Goal: Information Seeking & Learning: Learn about a topic

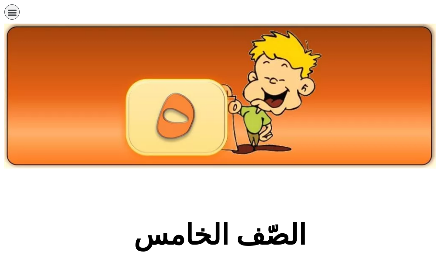
click at [47, 208] on section "الصّف الخامس" at bounding box center [220, 239] width 440 height 133
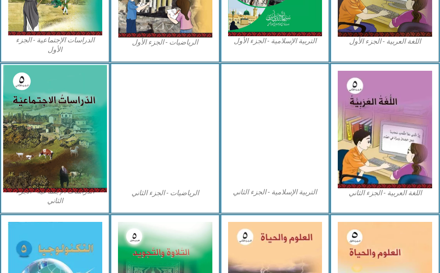
scroll to position [437, 0]
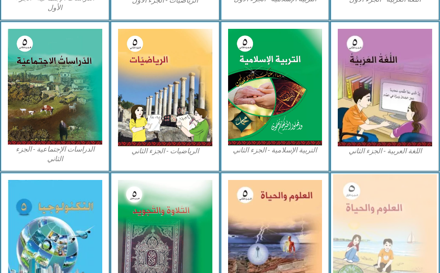
click at [353, 233] on img at bounding box center [385, 238] width 104 height 128
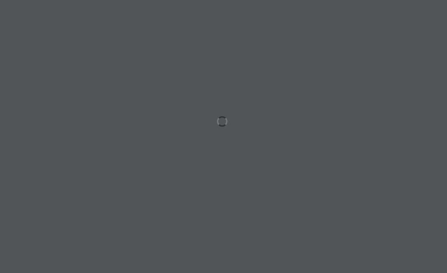
scroll to position [0, 17]
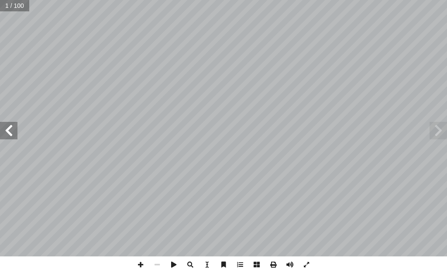
click at [13, 131] on span at bounding box center [8, 130] width 17 height 17
click at [12, 130] on span at bounding box center [8, 130] width 17 height 17
click at [12, 129] on span at bounding box center [8, 130] width 17 height 17
click at [11, 127] on span at bounding box center [8, 130] width 17 height 17
click at [5, 129] on span at bounding box center [8, 130] width 17 height 17
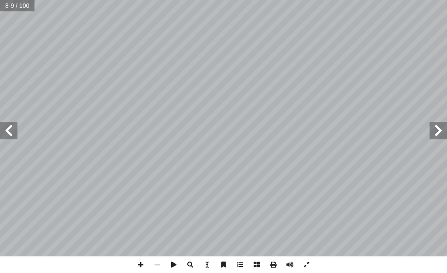
click at [5, 128] on span at bounding box center [8, 130] width 17 height 17
click at [4, 122] on span at bounding box center [8, 130] width 17 height 17
click at [5, 131] on span at bounding box center [8, 130] width 17 height 17
click at [139, 264] on span at bounding box center [140, 265] width 17 height 17
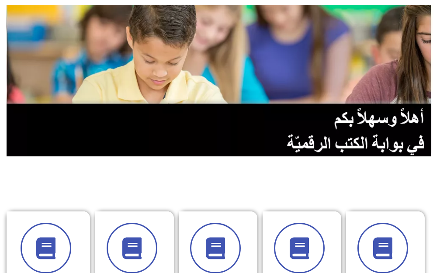
scroll to position [87, 0]
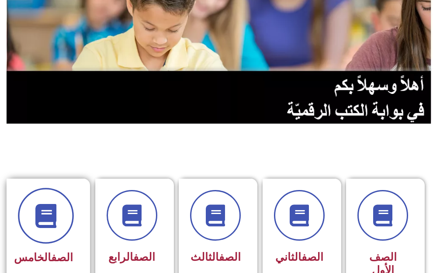
click at [41, 196] on span at bounding box center [46, 216] width 56 height 56
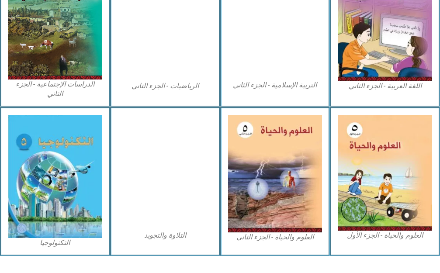
scroll to position [514, 0]
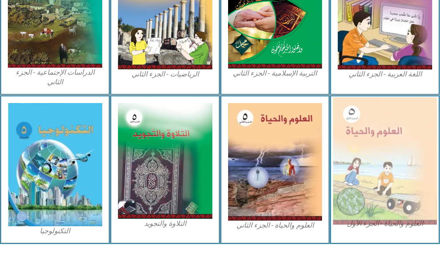
click at [383, 159] on img at bounding box center [385, 161] width 104 height 128
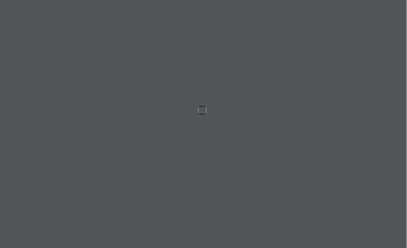
scroll to position [0, 17]
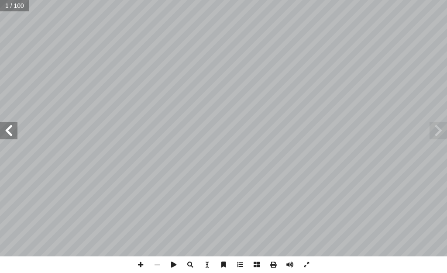
click at [12, 123] on span at bounding box center [8, 130] width 17 height 17
click at [11, 126] on span at bounding box center [8, 130] width 17 height 17
drag, startPoint x: 11, startPoint y: 126, endPoint x: 8, endPoint y: 122, distance: 5.1
click at [10, 125] on span at bounding box center [8, 130] width 17 height 17
click at [7, 134] on span at bounding box center [8, 130] width 17 height 17
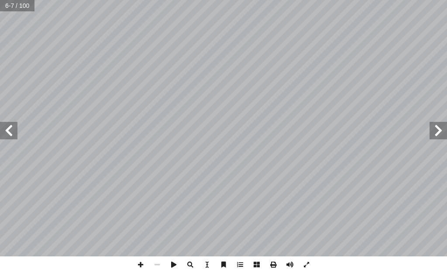
click at [9, 134] on span at bounding box center [8, 130] width 17 height 17
click at [10, 134] on span at bounding box center [8, 130] width 17 height 17
click at [5, 136] on span at bounding box center [8, 130] width 17 height 17
click at [11, 138] on span at bounding box center [8, 130] width 17 height 17
click at [135, 259] on span at bounding box center [140, 265] width 17 height 17
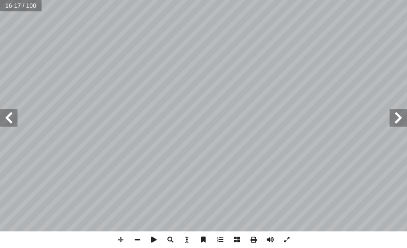
drag, startPoint x: 12, startPoint y: 116, endPoint x: 12, endPoint y: 111, distance: 4.8
click at [12, 116] on span at bounding box center [8, 117] width 17 height 17
